Goal: Task Accomplishment & Management: Manage account settings

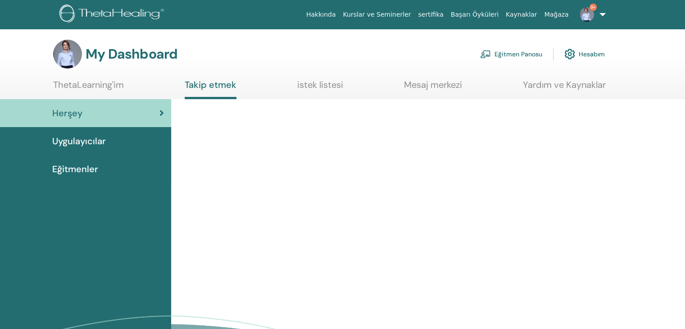
click at [533, 56] on link "Eğitmen Panosu" at bounding box center [511, 54] width 62 height 20
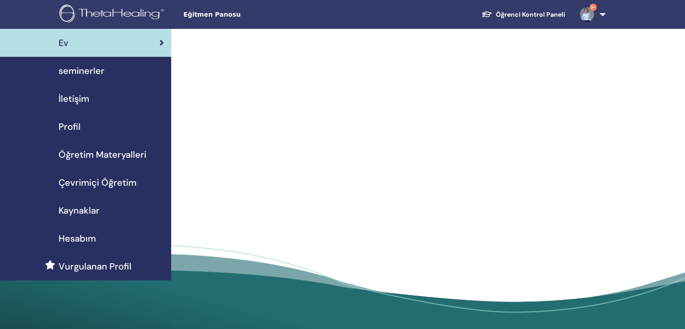
click at [85, 69] on span "seminerler" at bounding box center [82, 71] width 46 height 14
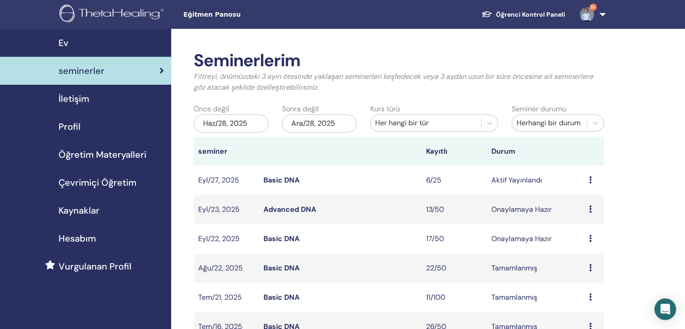
click at [278, 178] on link "Basic DNA" at bounding box center [281, 179] width 36 height 9
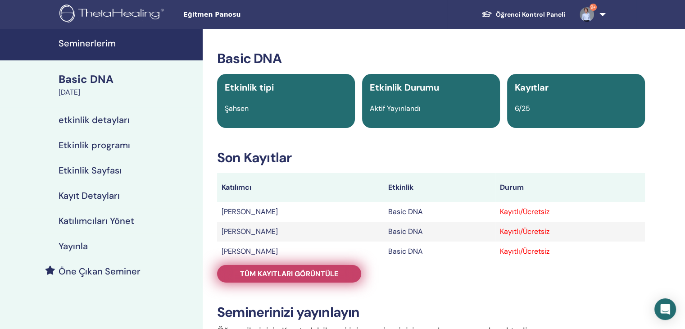
click at [275, 277] on span "Tüm kayıtları görüntüle" at bounding box center [289, 273] width 98 height 9
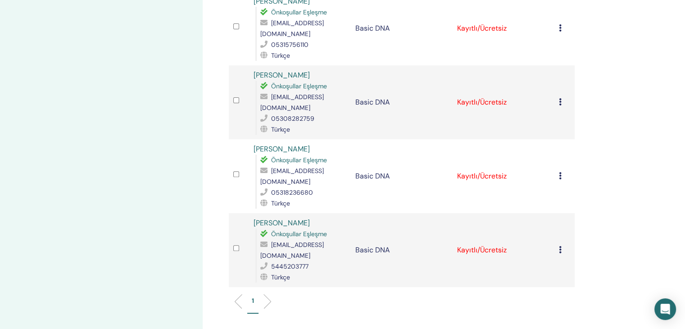
scroll to position [315, 0]
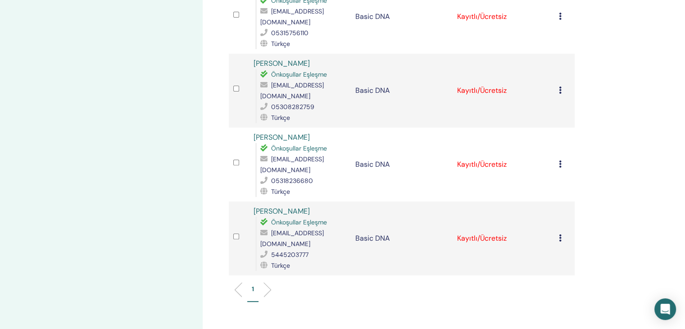
click at [561, 234] on icon at bounding box center [560, 237] width 3 height 7
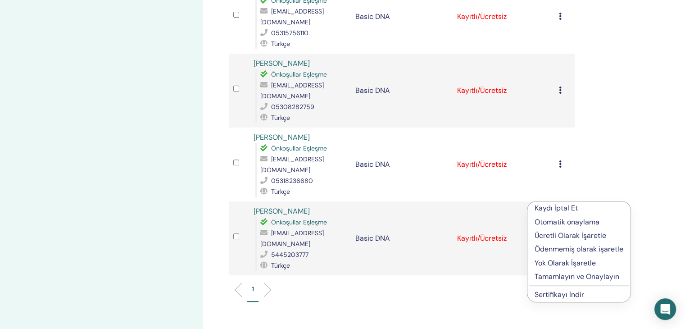
click at [559, 208] on p "Kaydı İptal Et" at bounding box center [578, 208] width 89 height 11
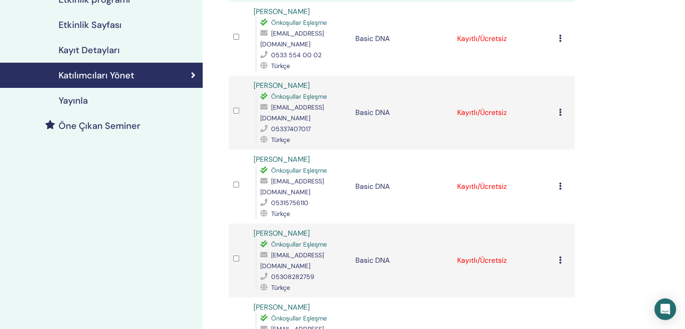
scroll to position [180, 0]
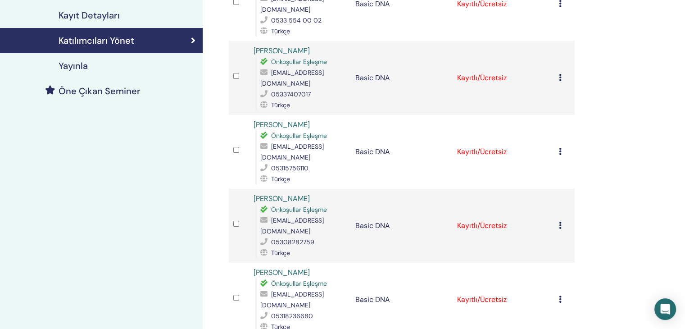
click at [559, 148] on icon at bounding box center [560, 151] width 3 height 7
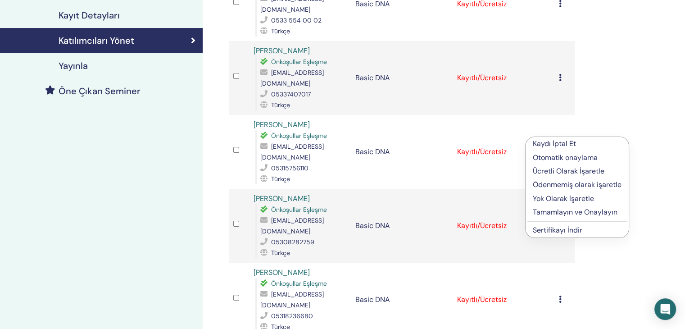
click at [562, 145] on p "Kaydı İptal Et" at bounding box center [577, 143] width 89 height 11
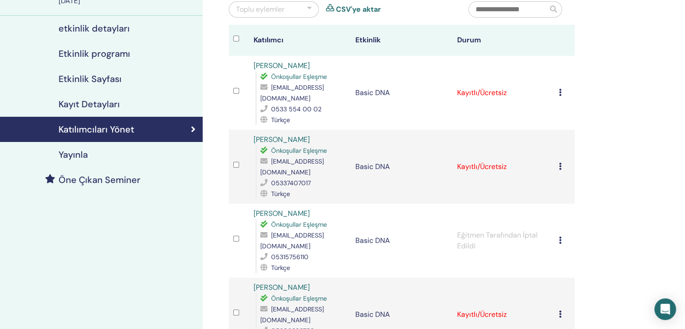
scroll to position [90, 0]
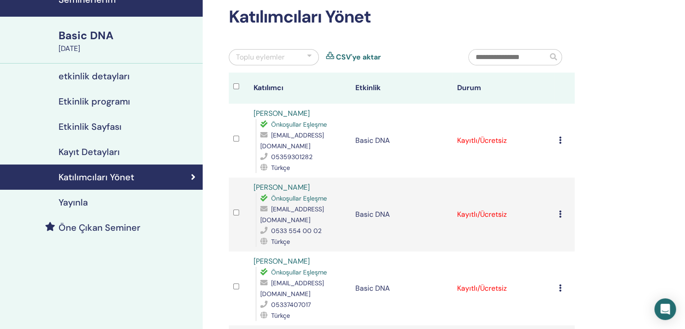
scroll to position [45, 0]
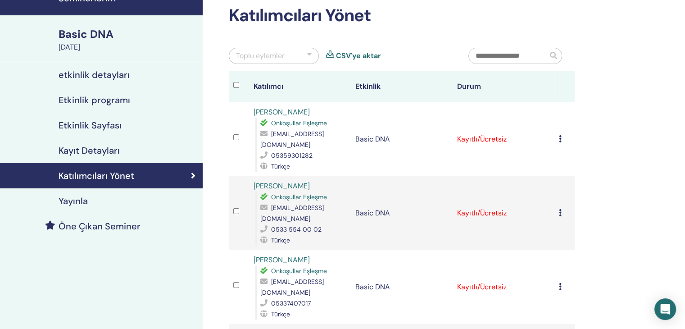
click at [311, 57] on div at bounding box center [309, 55] width 5 height 11
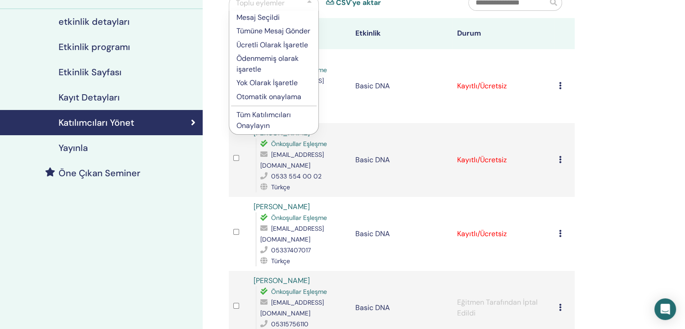
scroll to position [0, 0]
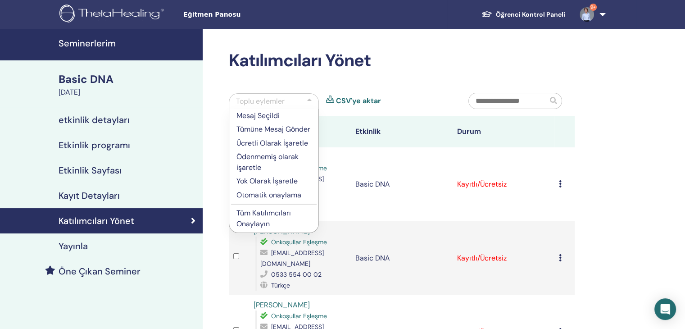
click at [444, 56] on h2 "Katılımcıları Yönet" at bounding box center [402, 60] width 346 height 21
click at [308, 99] on div at bounding box center [309, 101] width 5 height 11
